Goal: Contribute content

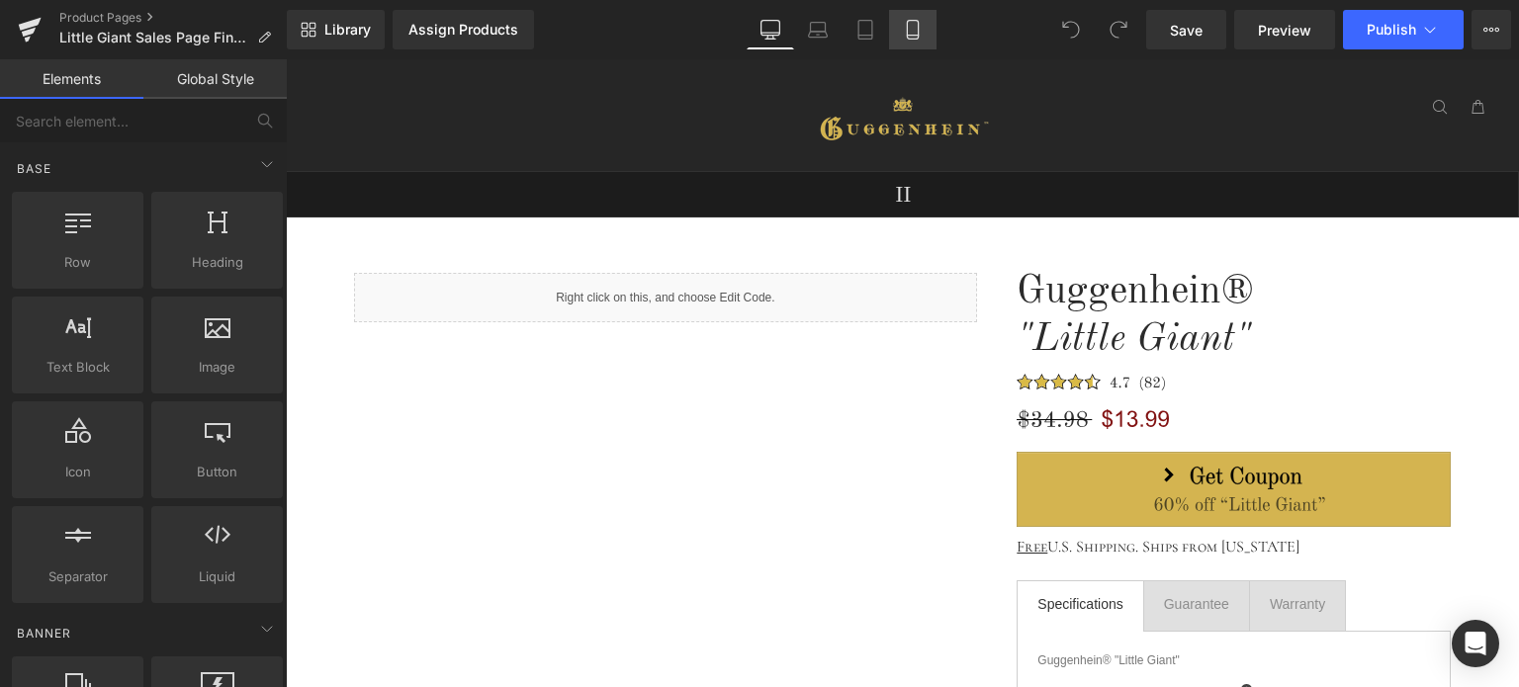
click at [918, 29] on icon at bounding box center [912, 30] width 11 height 19
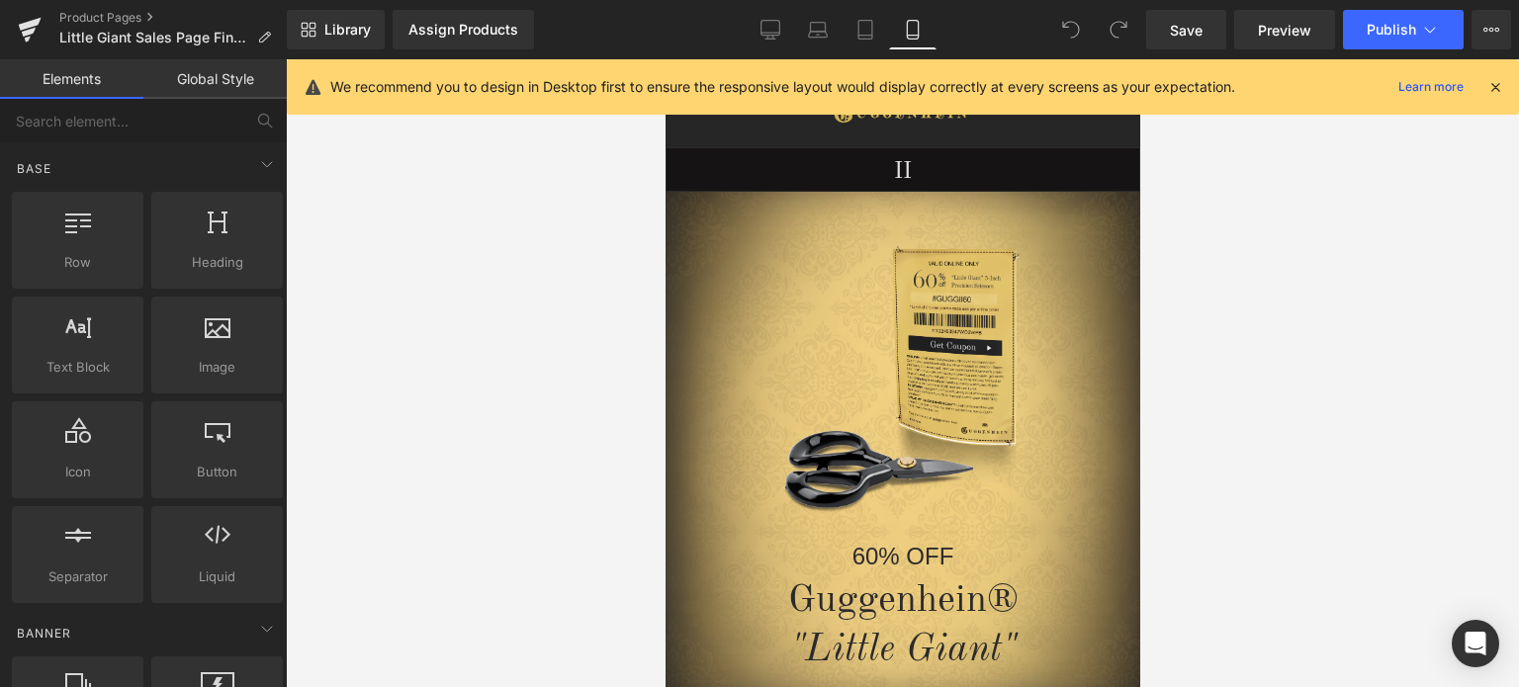
click at [1496, 83] on icon at bounding box center [1496, 87] width 18 height 18
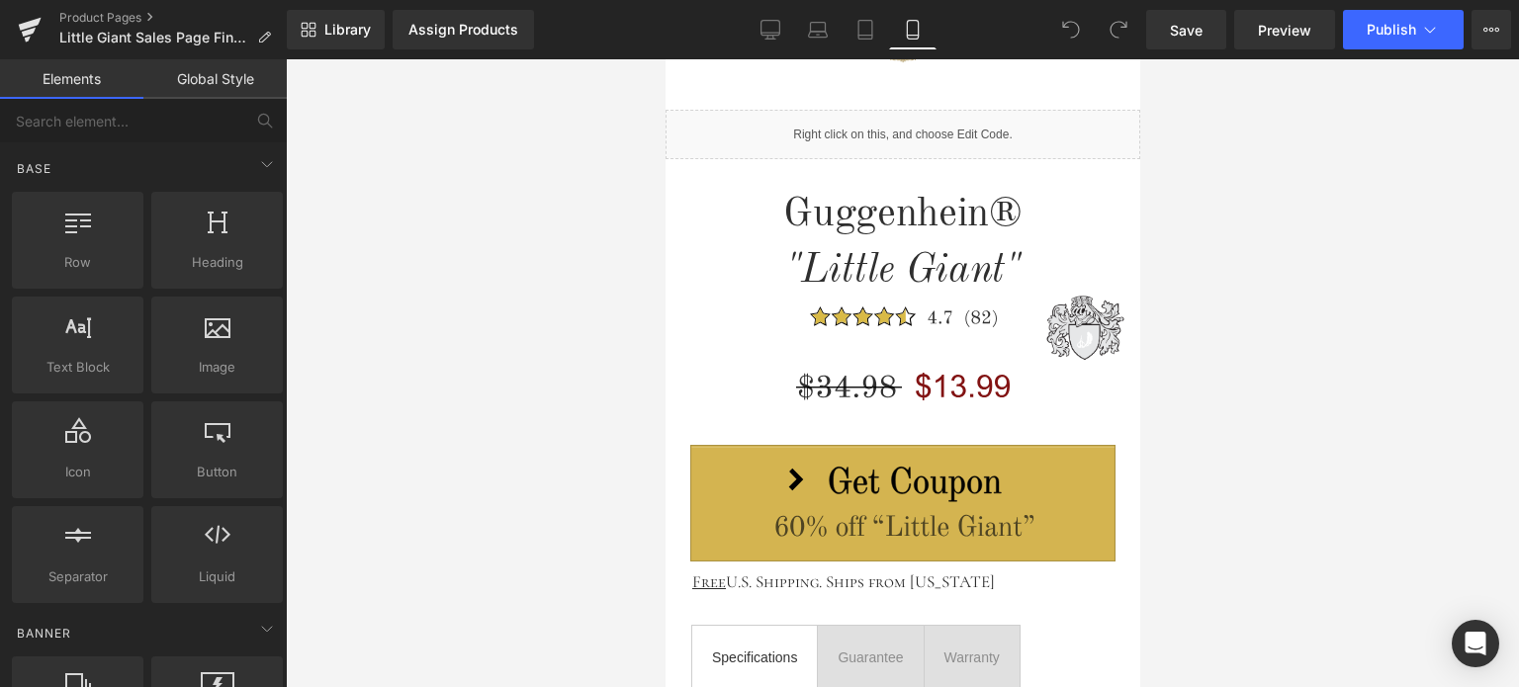
scroll to position [827, 0]
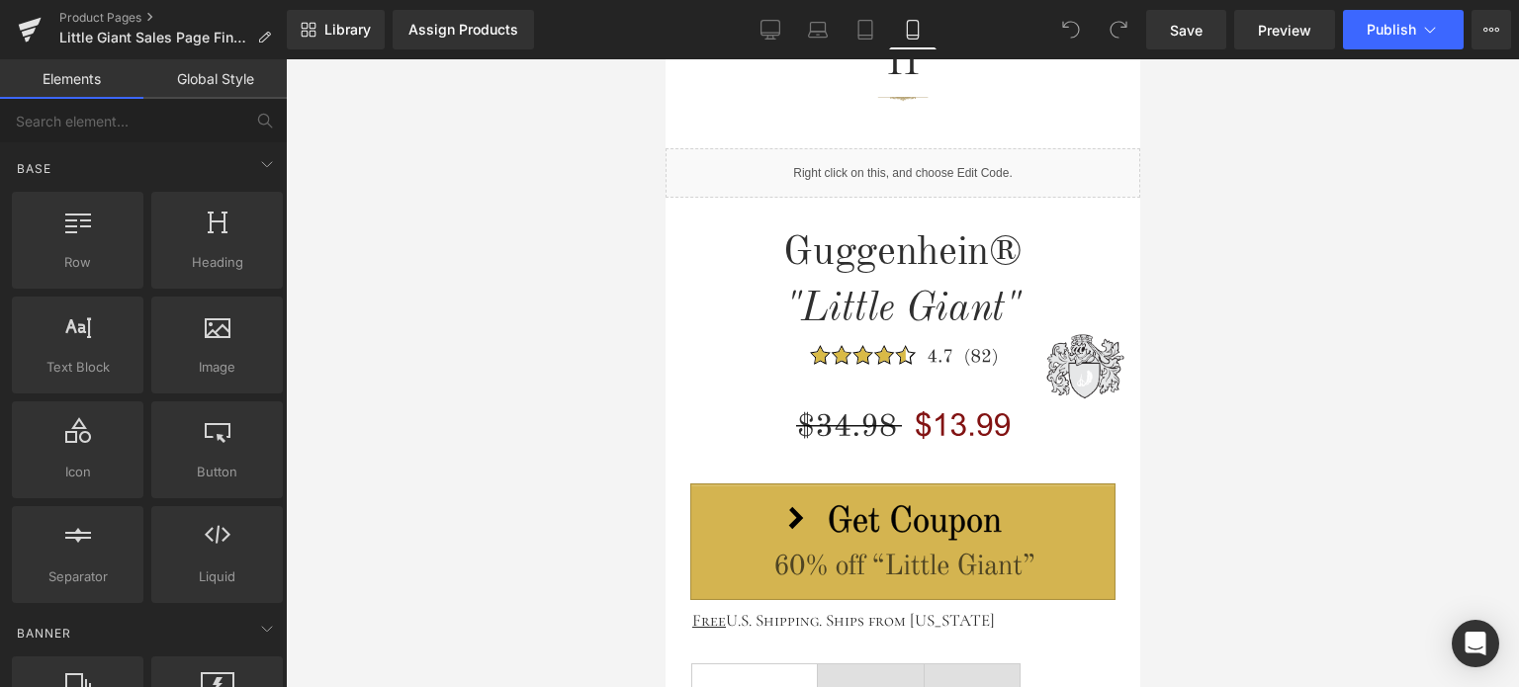
drag, startPoint x: 1131, startPoint y: 104, endPoint x: 1811, endPoint y: 258, distance: 697.8
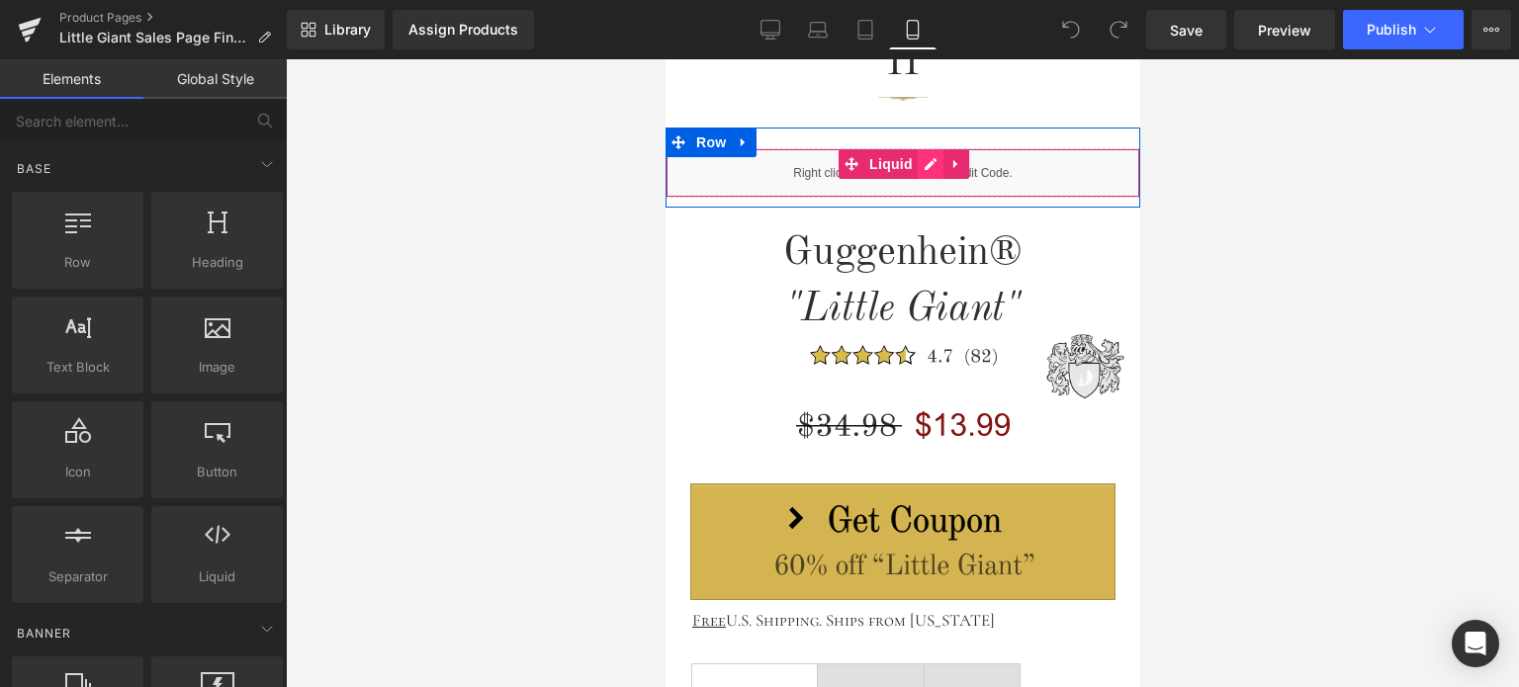
click at [927, 163] on div "Liquid" at bounding box center [902, 172] width 475 height 49
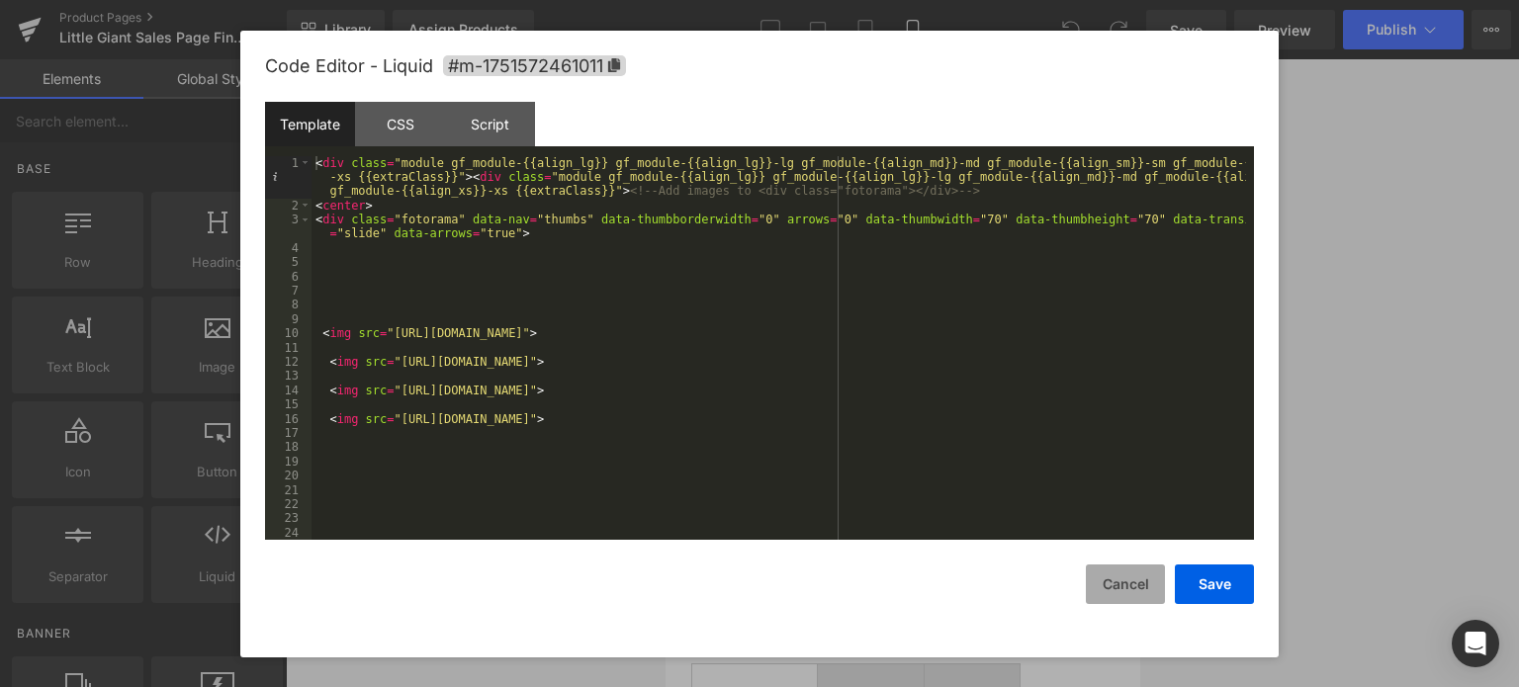
click at [1126, 591] on button "Cancel" at bounding box center [1125, 585] width 79 height 40
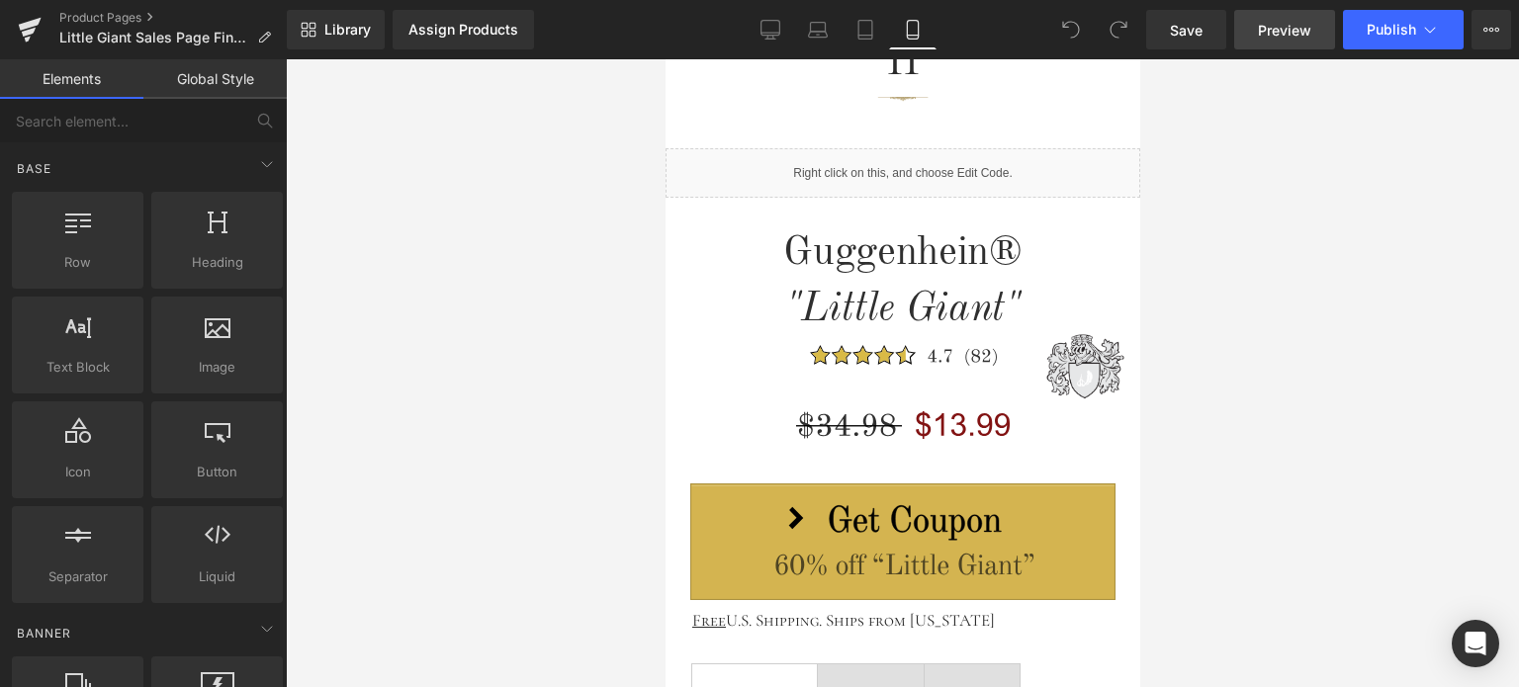
click at [1284, 31] on span "Preview" at bounding box center [1284, 30] width 53 height 21
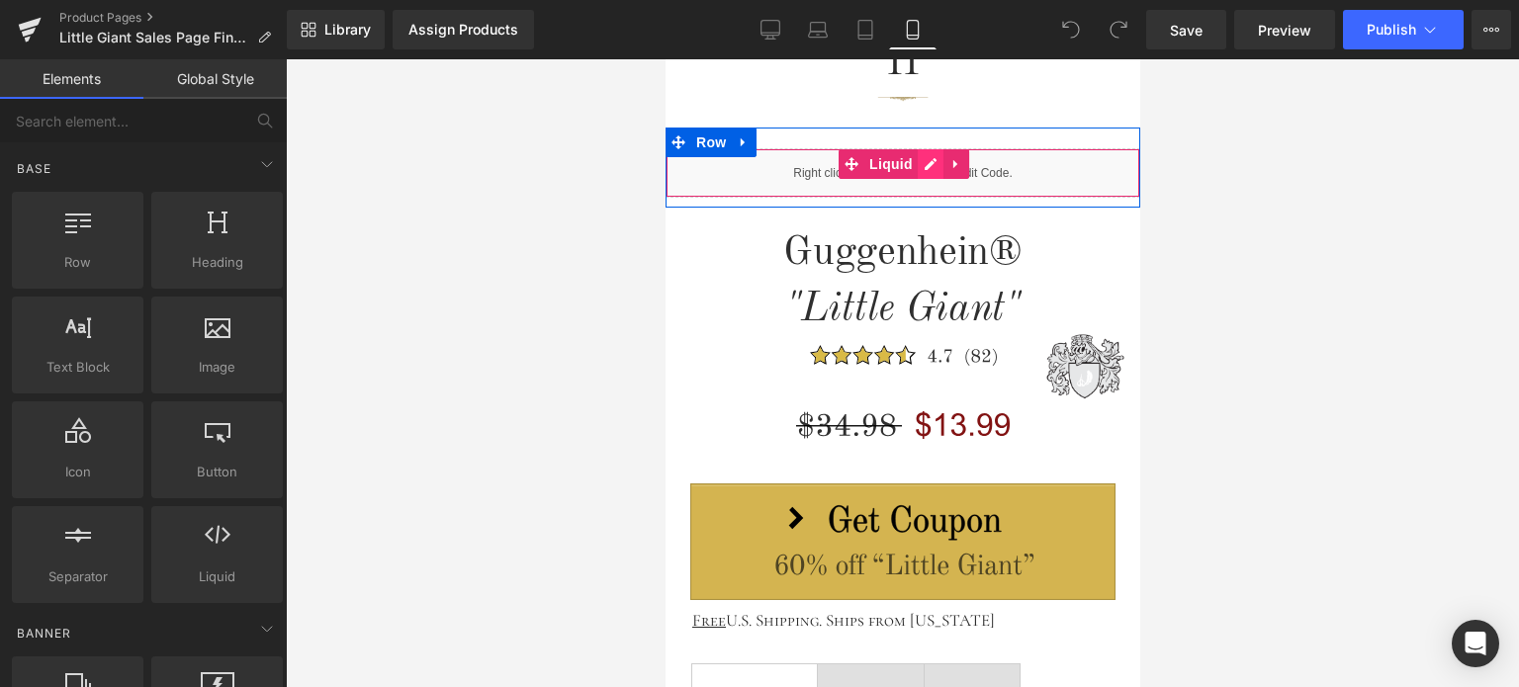
click at [921, 163] on div "Liquid" at bounding box center [902, 172] width 475 height 49
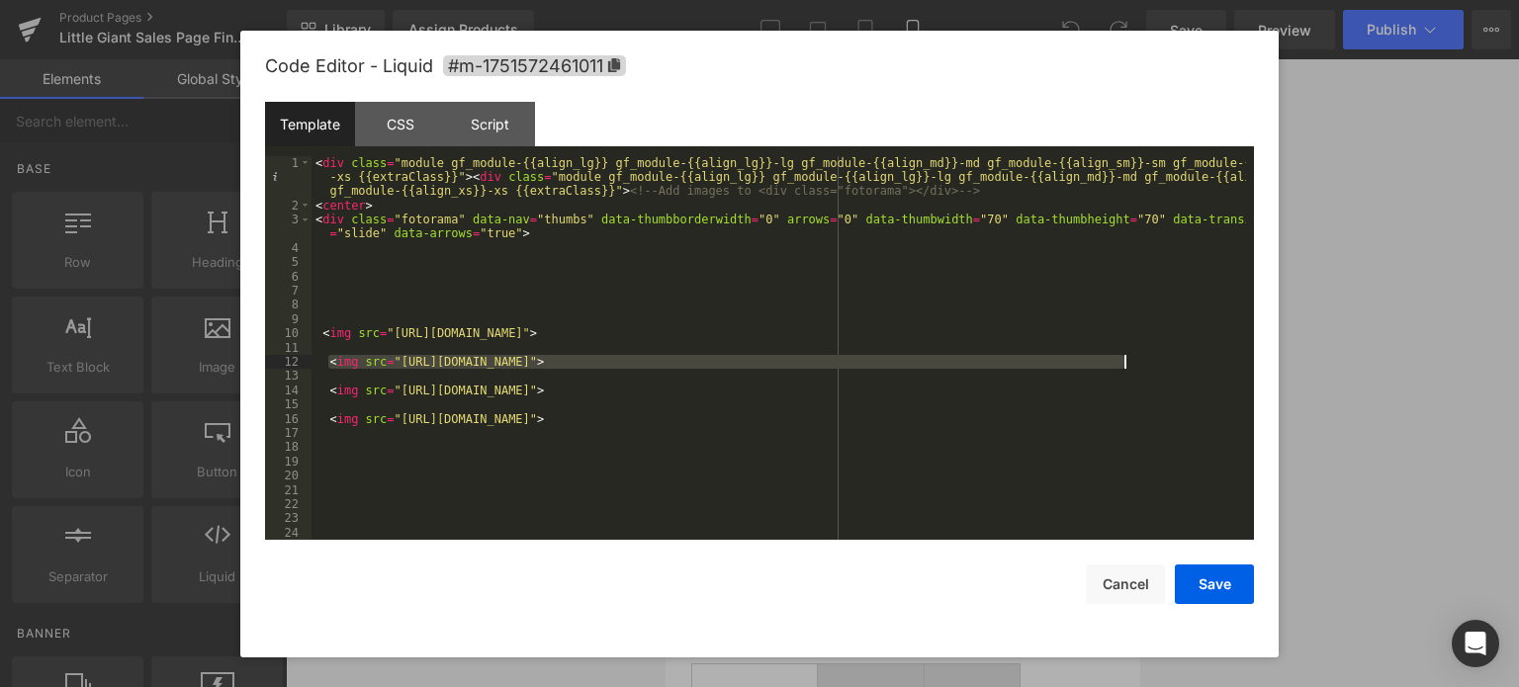
drag, startPoint x: 325, startPoint y: 359, endPoint x: 1172, endPoint y: 366, distance: 846.7
click at [1172, 366] on div "< div class = "module gf_module-{{align_lg}} gf_module-{{align_lg}}-lg gf_modul…" at bounding box center [779, 376] width 935 height 441
click at [1136, 336] on div "< div class = "module gf_module-{{align_lg}} gf_module-{{align_lg}}-lg gf_modul…" at bounding box center [779, 376] width 935 height 441
drag, startPoint x: 390, startPoint y: 359, endPoint x: 1101, endPoint y: 363, distance: 711.2
click at [1102, 363] on div "< div class = "module gf_module-{{align_lg}} gf_module-{{align_lg}}-lg gf_modul…" at bounding box center [779, 376] width 935 height 441
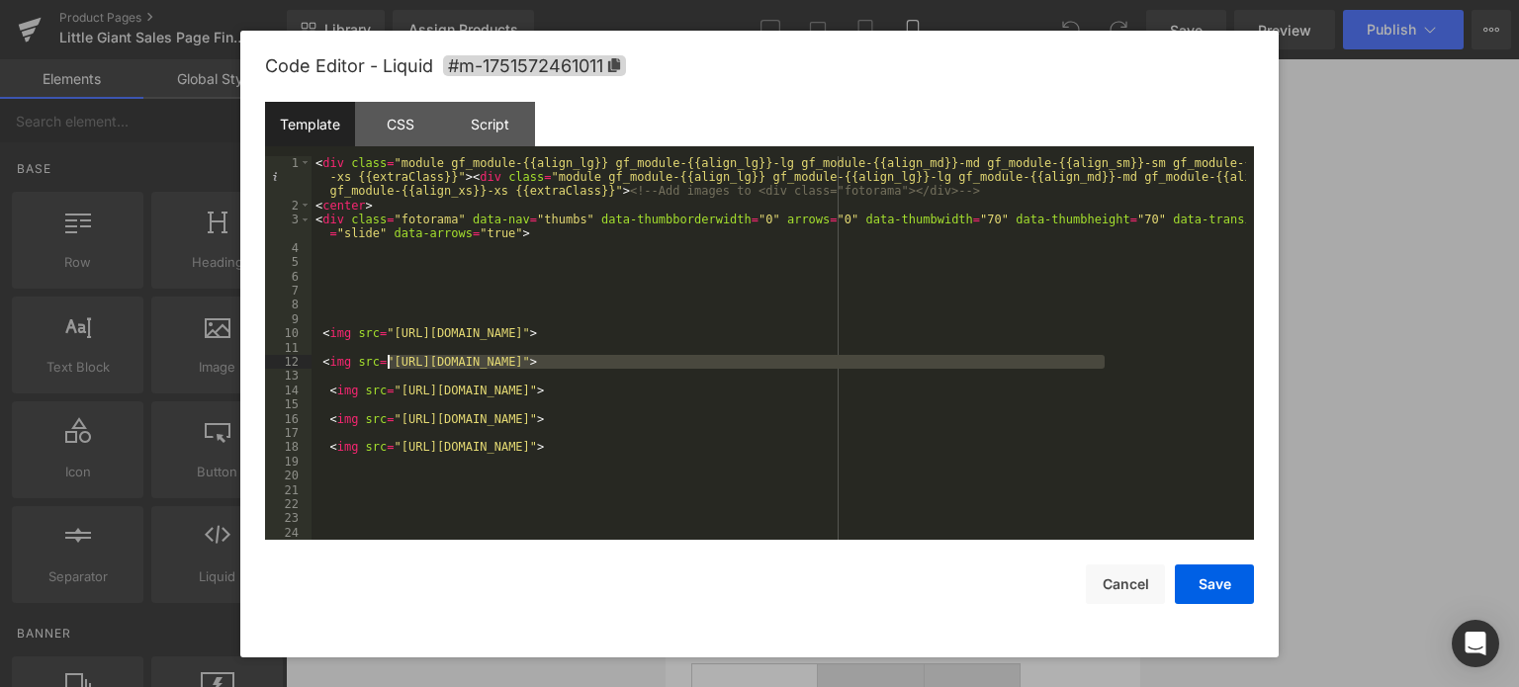
drag, startPoint x: 1103, startPoint y: 360, endPoint x: 387, endPoint y: 363, distance: 716.1
click at [387, 363] on div "< div class = "module gf_module-{{align_lg}} gf_module-{{align_lg}}-lg gf_modul…" at bounding box center [779, 376] width 935 height 441
click at [1224, 584] on button "Save" at bounding box center [1214, 585] width 79 height 40
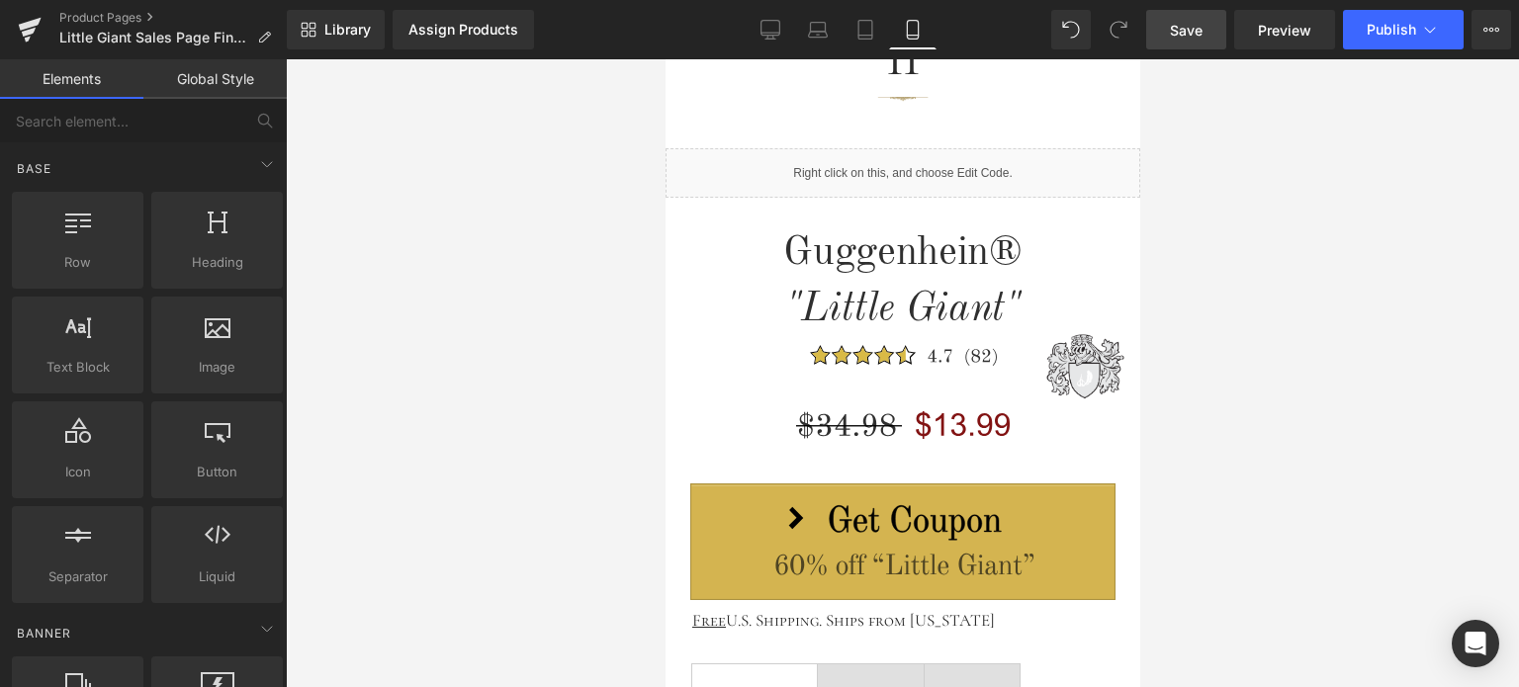
click at [1199, 27] on span "Save" at bounding box center [1186, 30] width 33 height 21
click at [1201, 21] on span "Save" at bounding box center [1186, 30] width 33 height 21
click at [1201, 36] on span "Save" at bounding box center [1186, 30] width 33 height 21
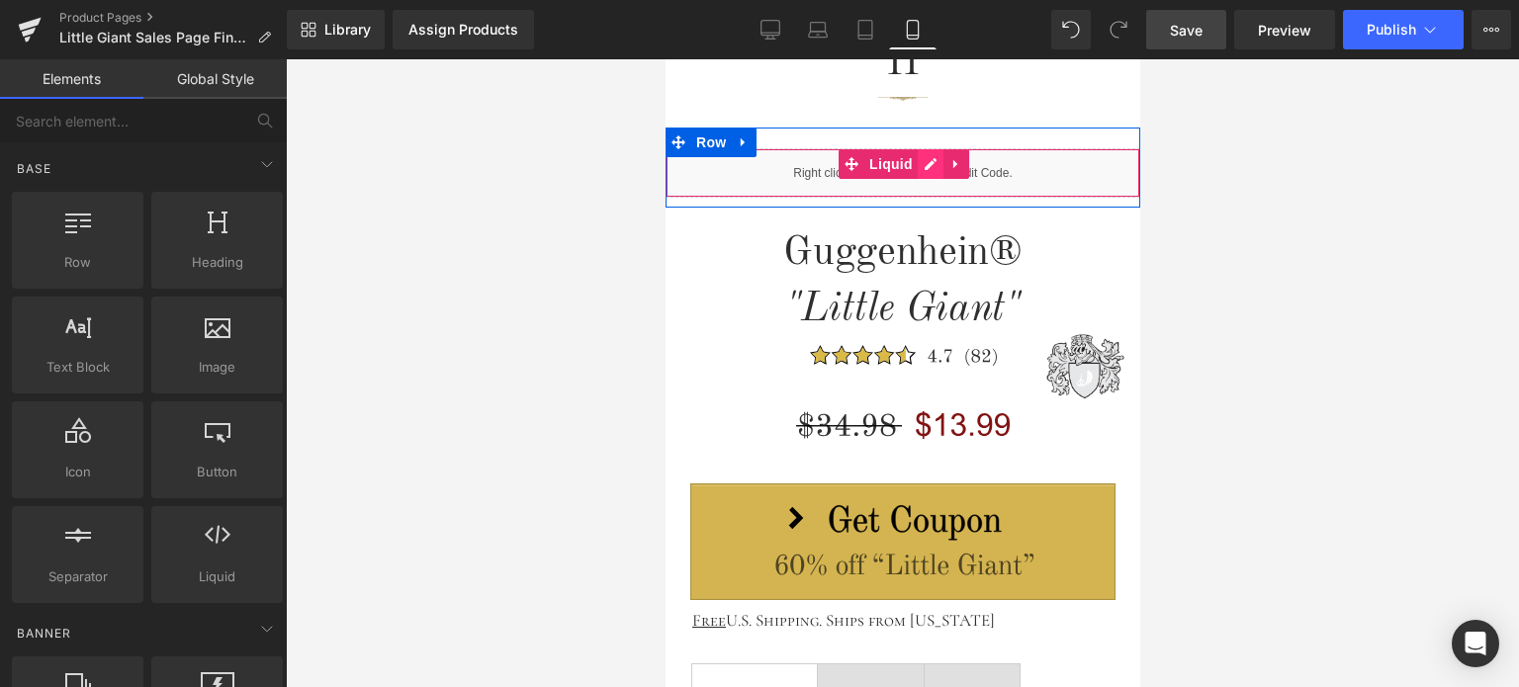
click at [916, 165] on div "Liquid" at bounding box center [902, 172] width 475 height 49
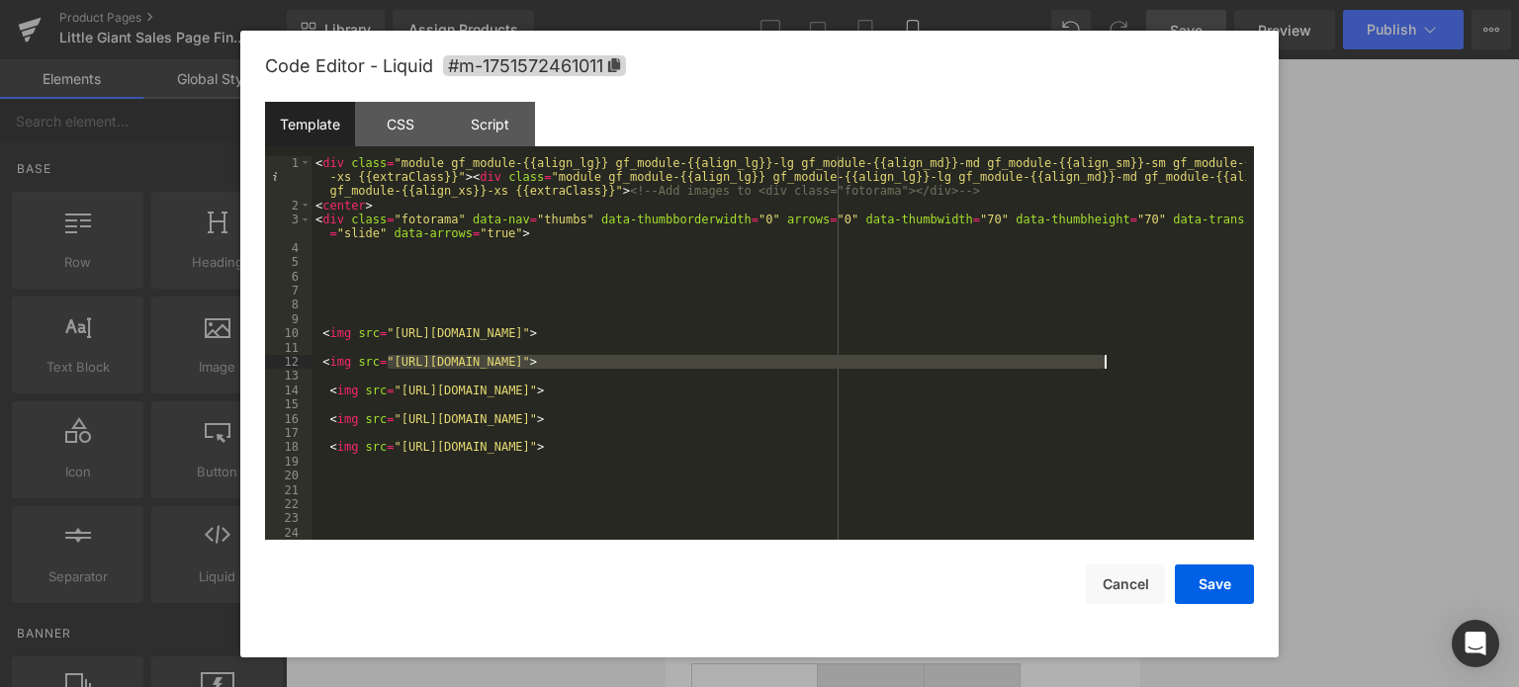
drag, startPoint x: 388, startPoint y: 364, endPoint x: 1104, endPoint y: 363, distance: 716.1
click at [1104, 363] on div "< div class = "module gf_module-{{align_lg}} gf_module-{{align_lg}}-lg gf_modul…" at bounding box center [779, 376] width 935 height 441
click at [1217, 584] on button "Save" at bounding box center [1214, 585] width 79 height 40
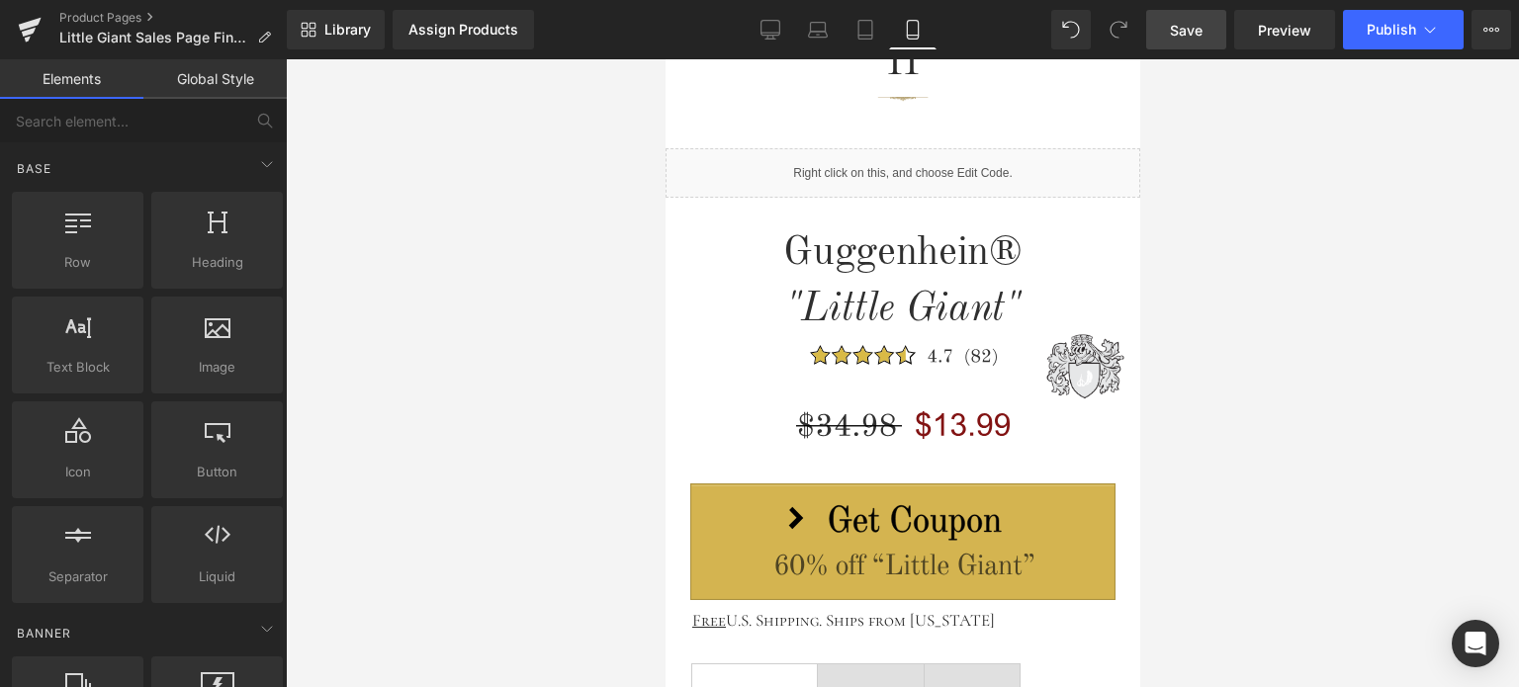
click at [1194, 23] on span "Save" at bounding box center [1186, 30] width 33 height 21
